Goal: Check status: Check status

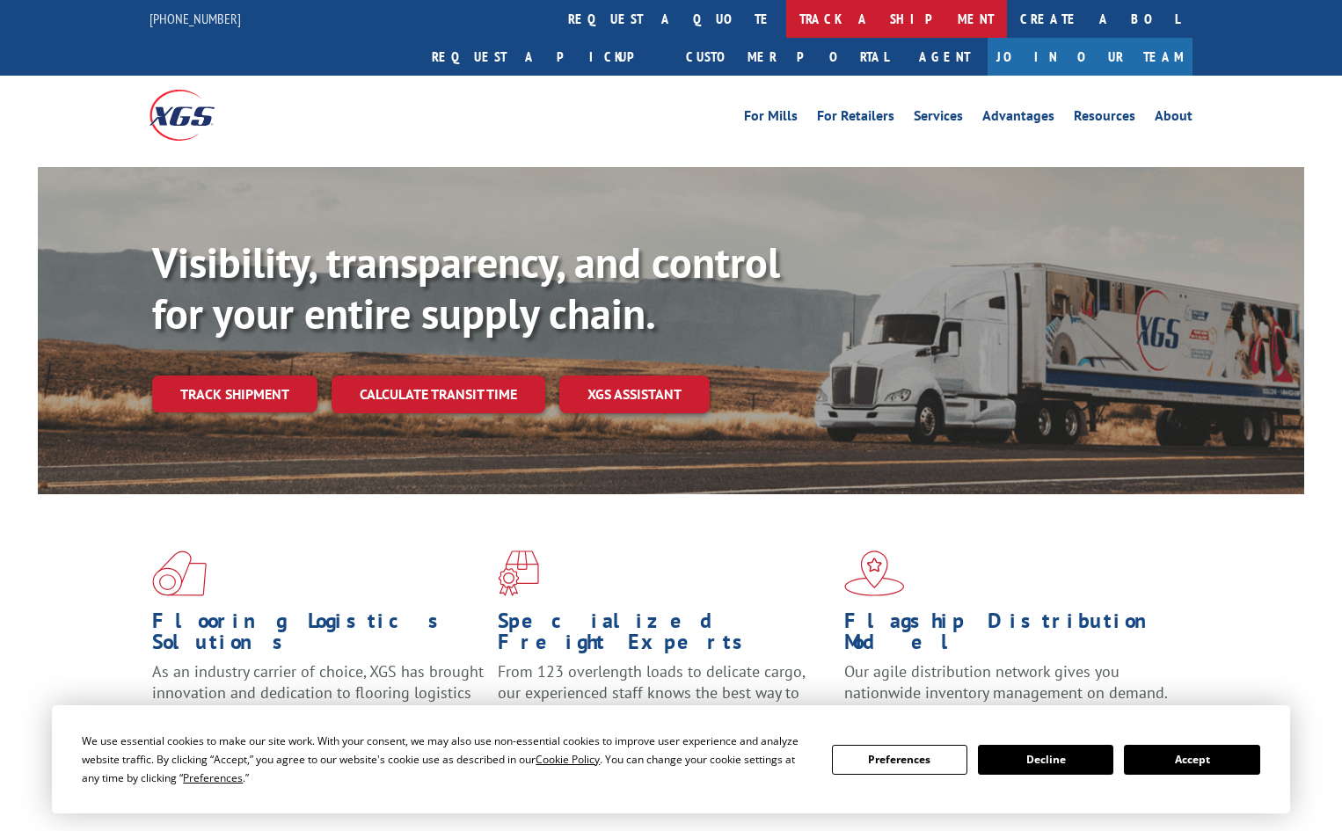
click at [786, 20] on link "track a shipment" at bounding box center [896, 19] width 221 height 38
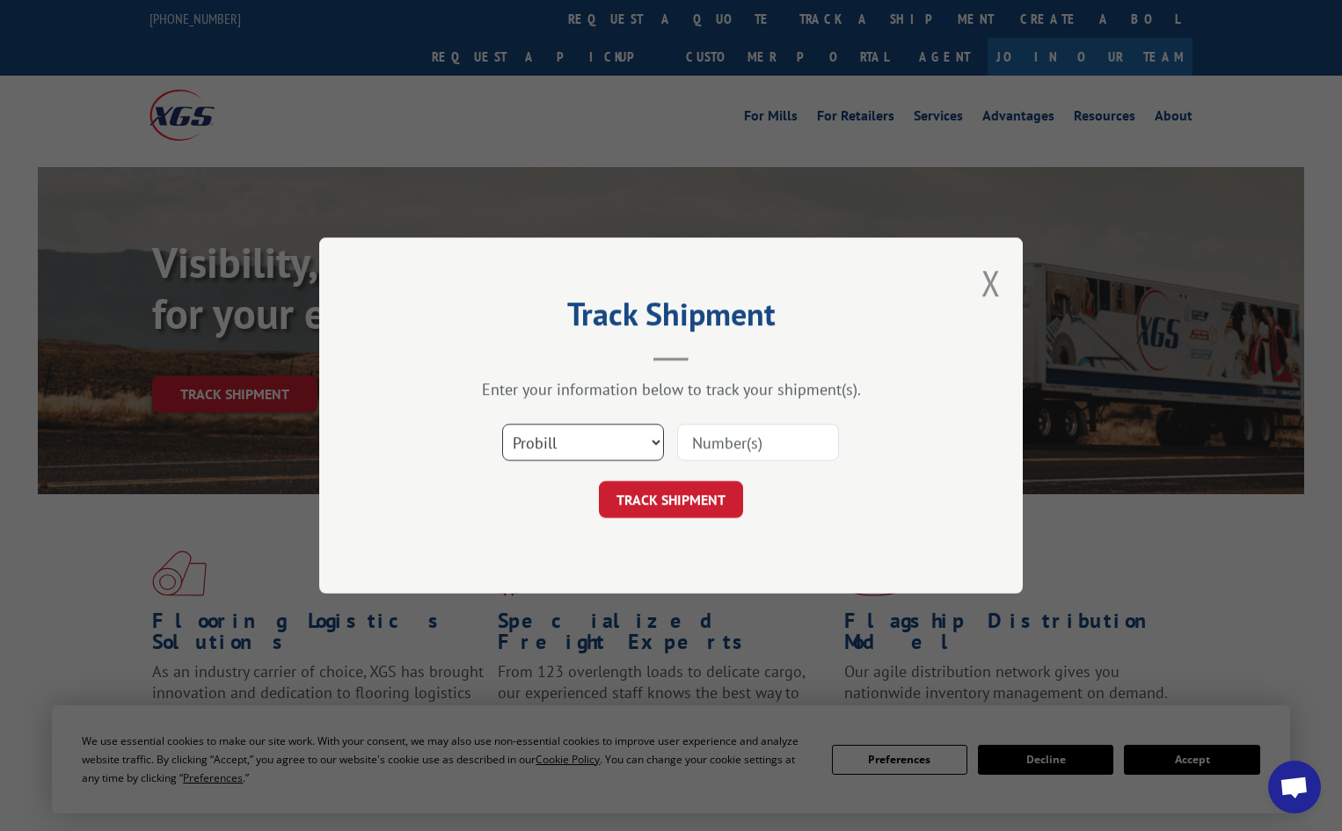
click at [584, 449] on select "Select category... Probill BOL PO" at bounding box center [583, 442] width 162 height 37
select select "po"
click at [502, 424] on select "Select category... Probill BOL PO" at bounding box center [583, 442] width 162 height 37
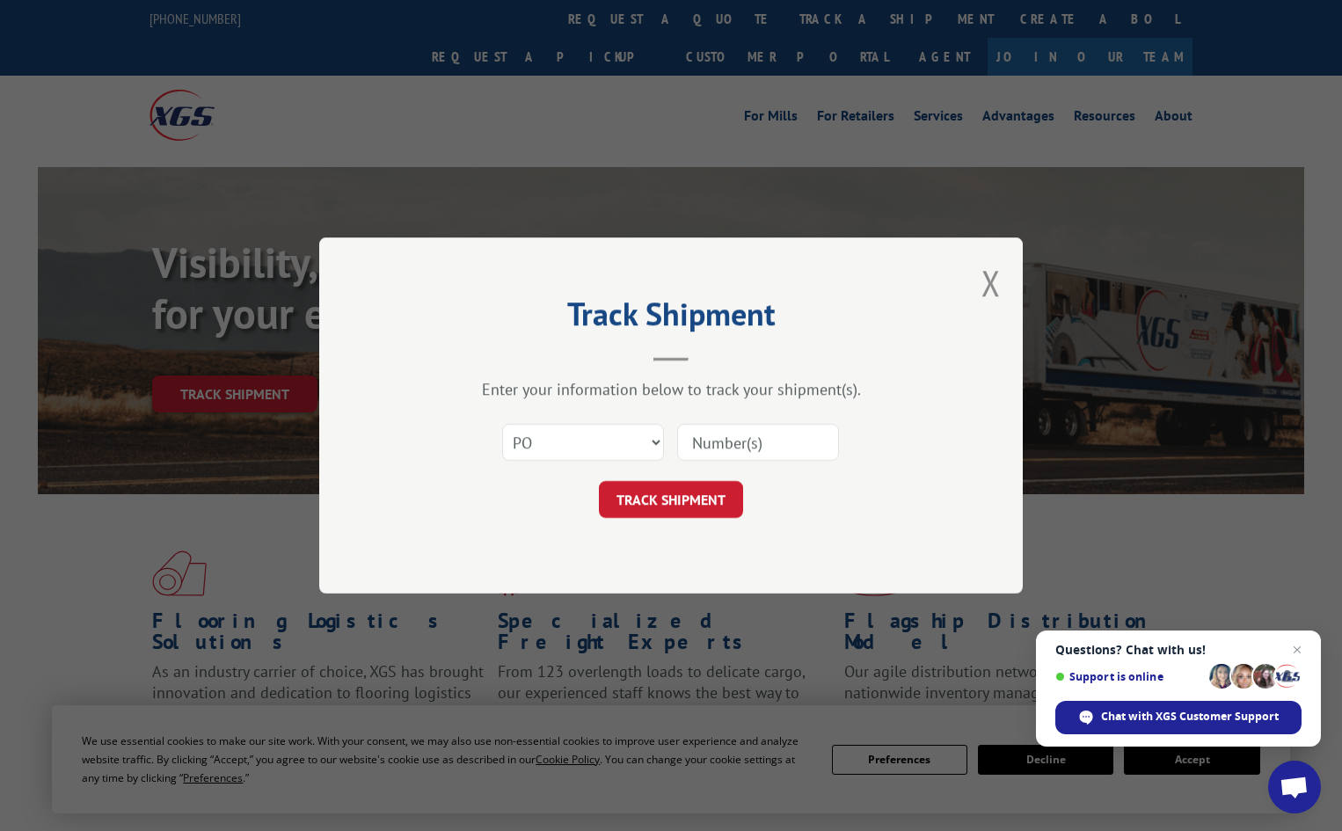
click at [744, 437] on input at bounding box center [758, 442] width 162 height 37
paste input "22540104"
type input "22540104"
drag, startPoint x: 690, startPoint y: 499, endPoint x: 662, endPoint y: 488, distance: 30.1
click at [689, 499] on button "TRACK SHIPMENT" at bounding box center [671, 499] width 144 height 37
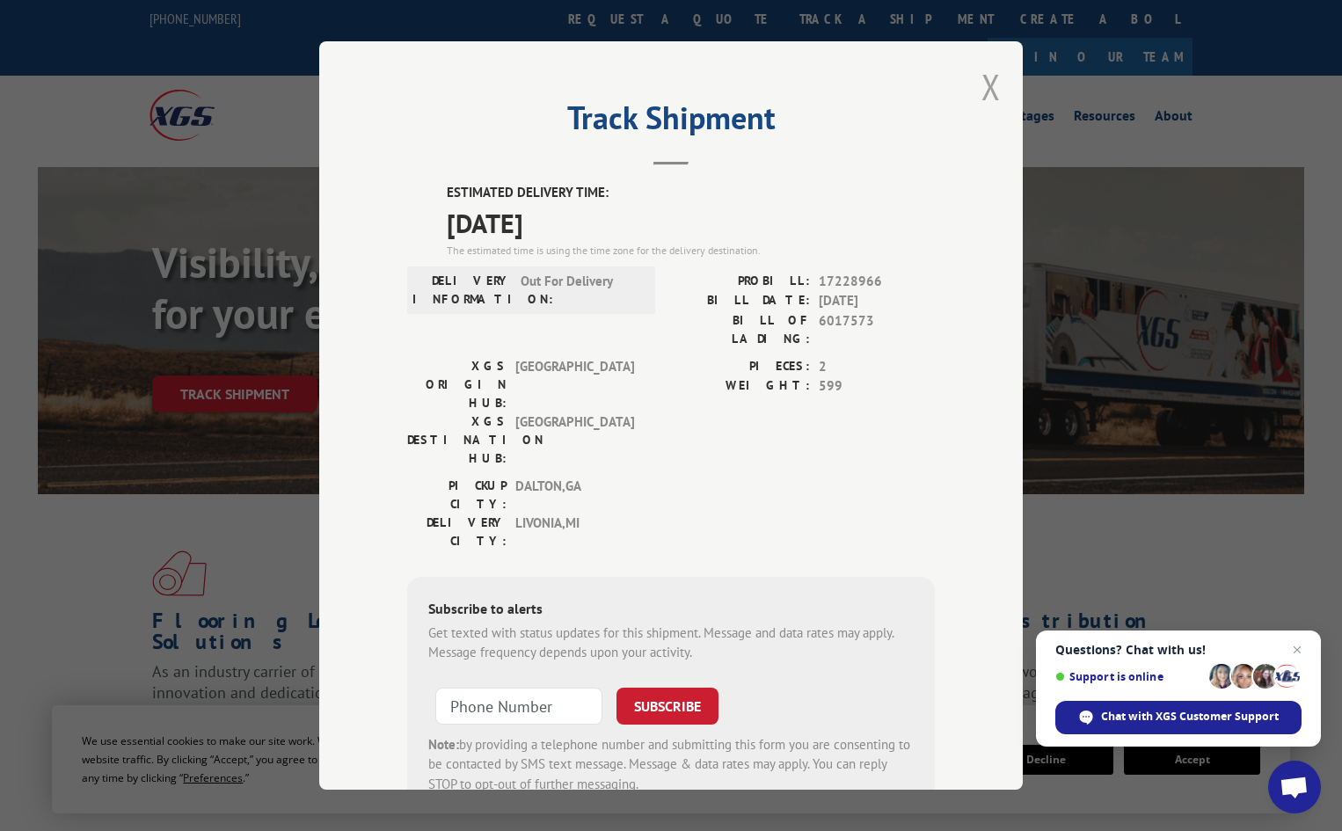
click at [982, 82] on button "Close modal" at bounding box center [991, 86] width 19 height 47
